Goal: Find specific fact: Find contact information

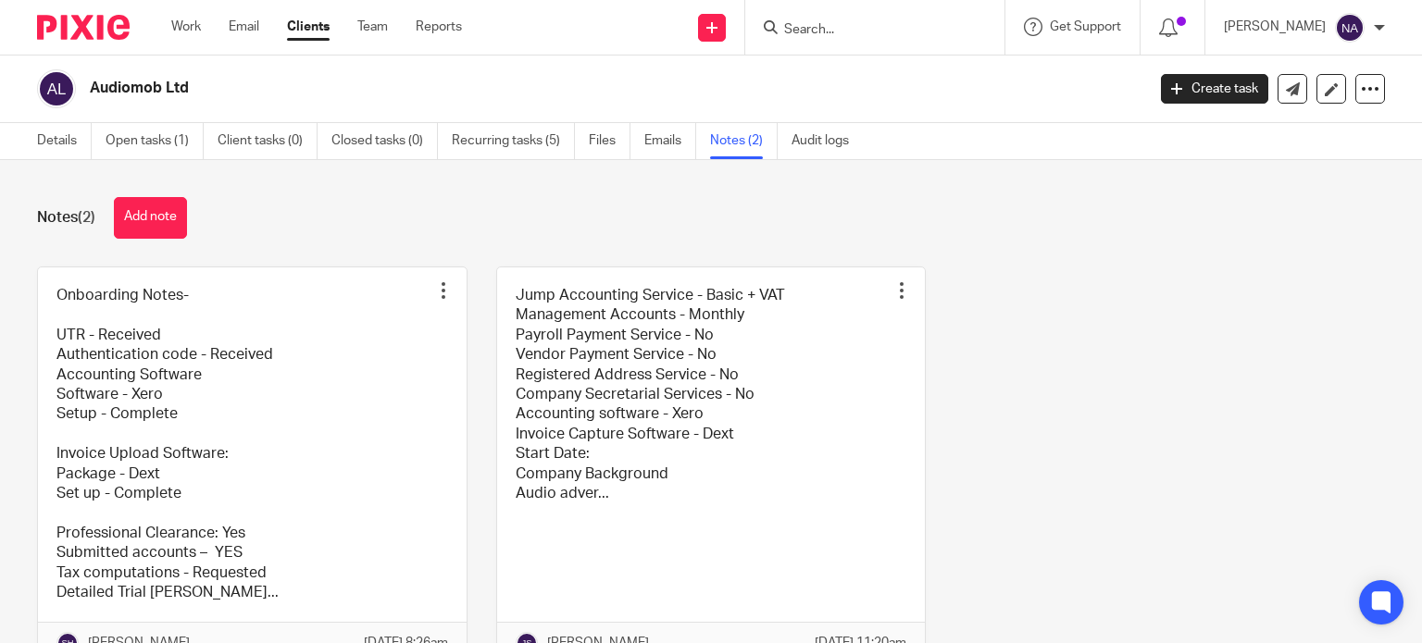
click at [130, 88] on h2 "Audiomob Ltd" at bounding box center [507, 88] width 835 height 19
click at [56, 138] on link "Details" at bounding box center [64, 141] width 55 height 36
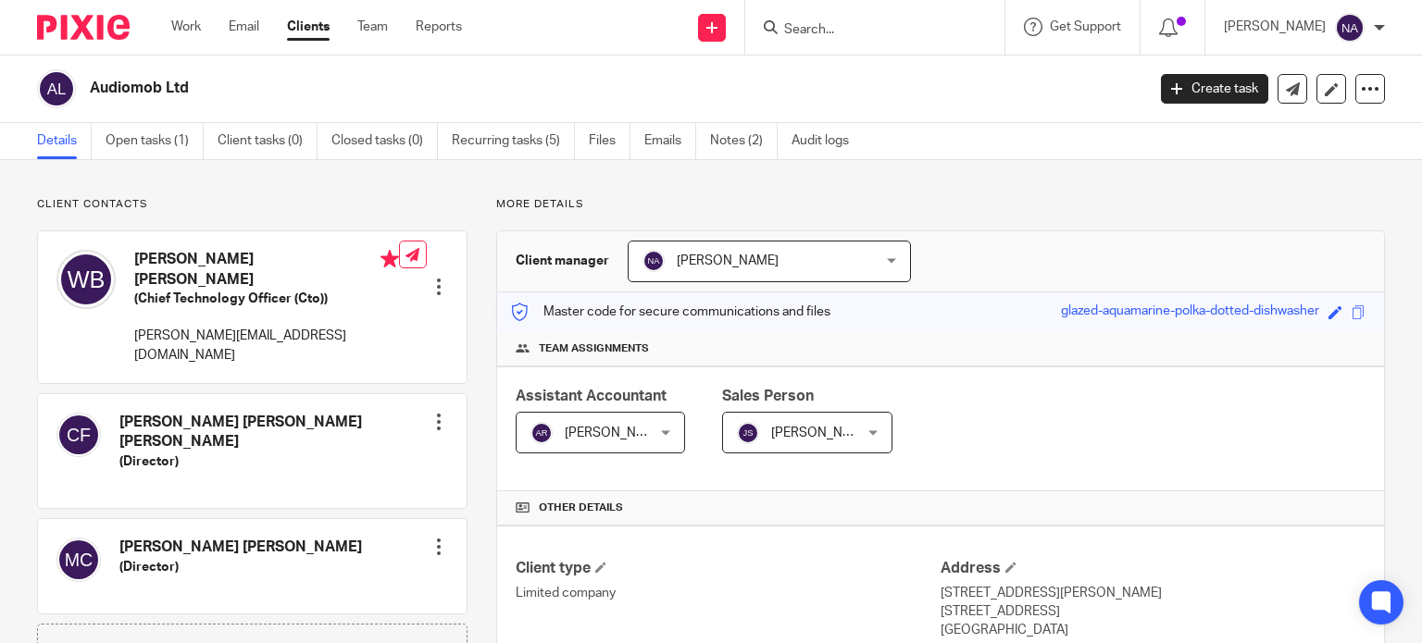
scroll to position [93, 0]
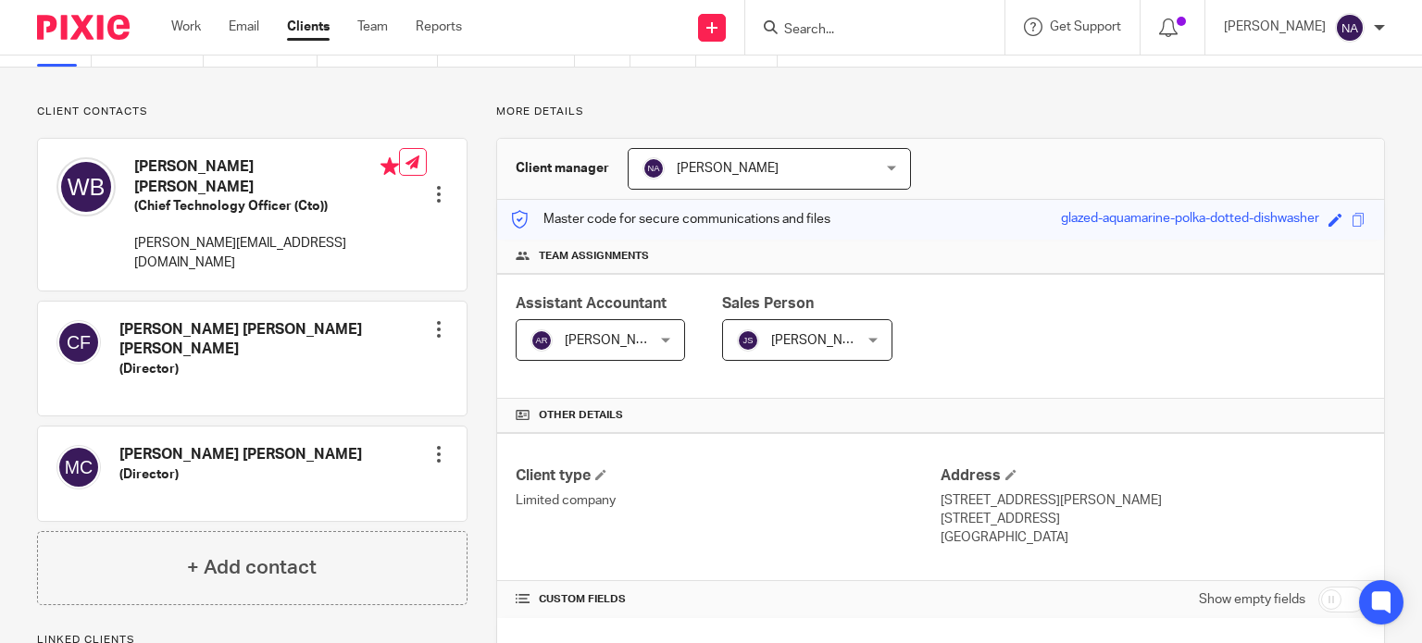
drag, startPoint x: 274, startPoint y: 284, endPoint x: 378, endPoint y: 280, distance: 103.8
click at [378, 302] on div "[PERSON_NAME] [PERSON_NAME] [PERSON_NAME] (Director) Edit contact Create client…" at bounding box center [252, 359] width 429 height 114
copy h4 "[PERSON_NAME]"
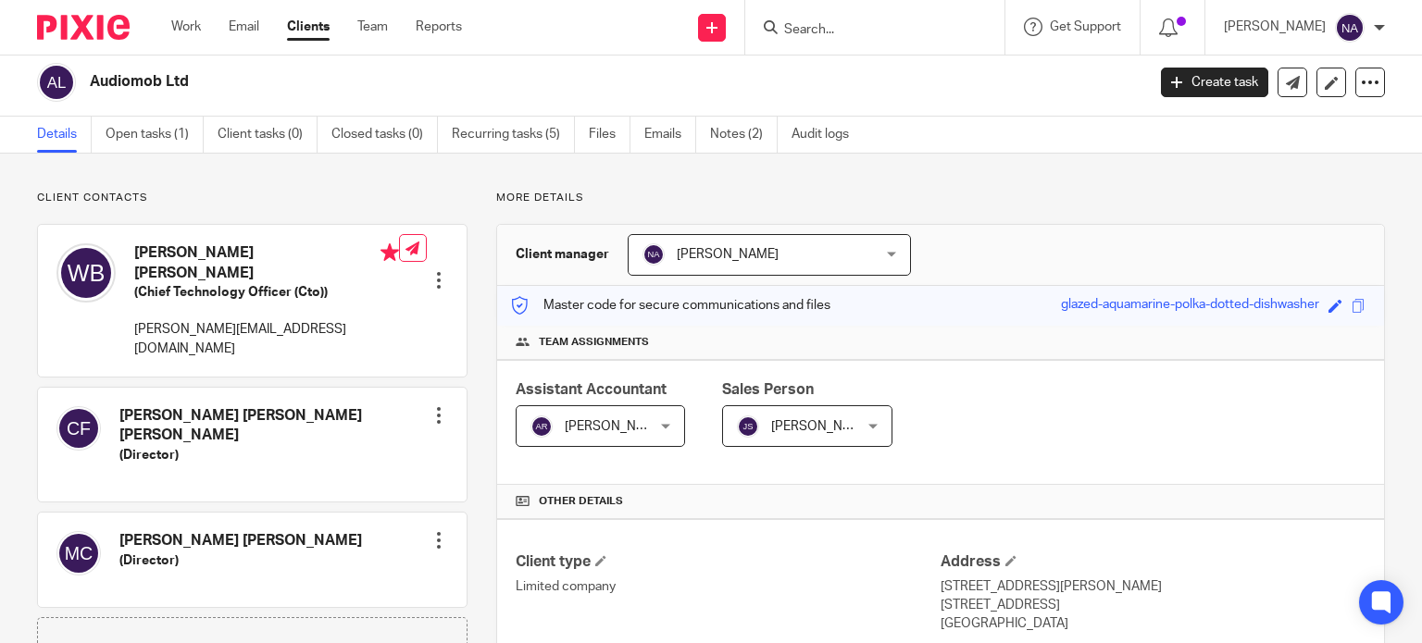
scroll to position [0, 0]
